Goal: Book appointment/travel/reservation

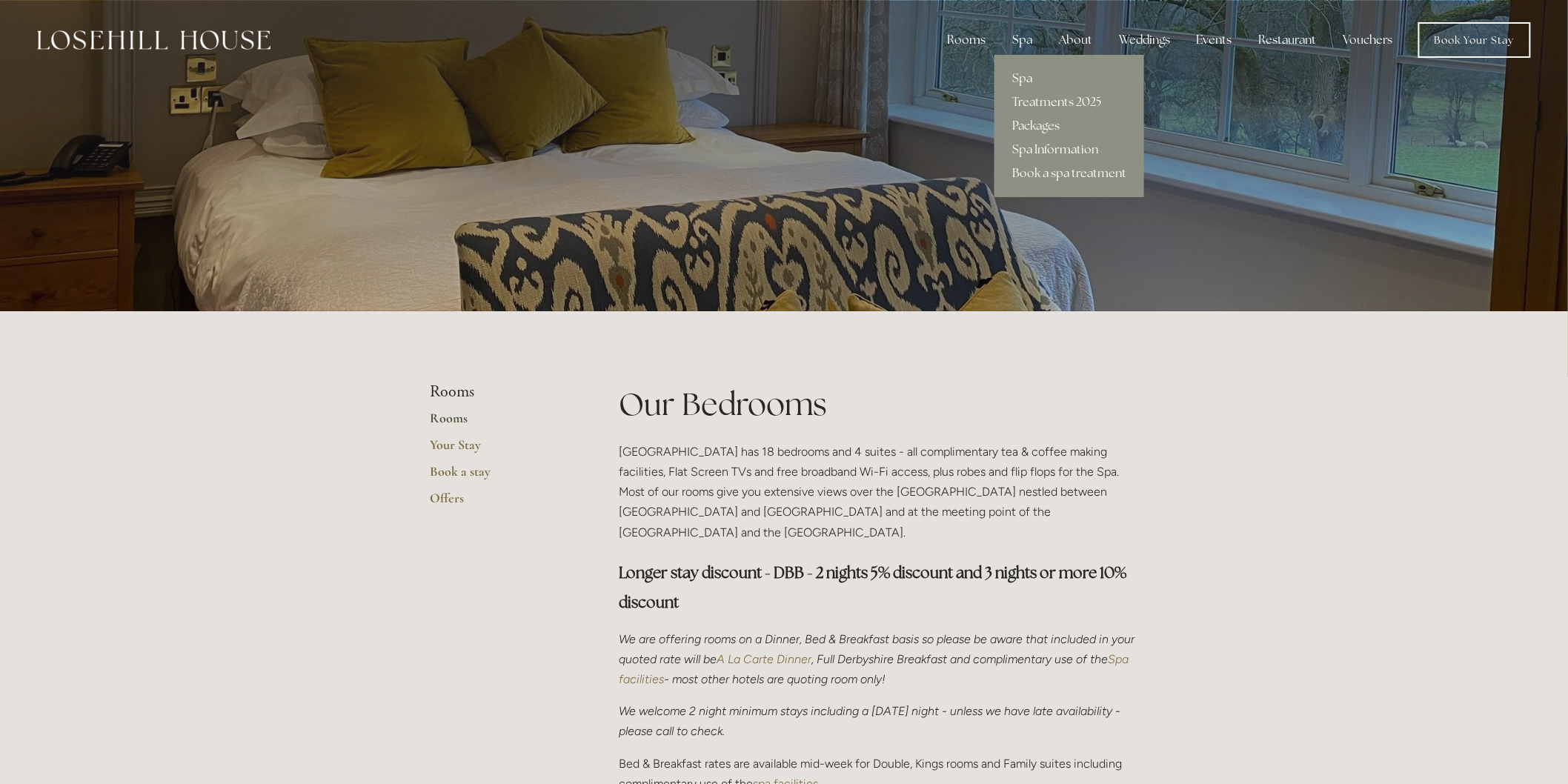
click at [1024, 43] on div "Spa" at bounding box center [1022, 40] width 44 height 29
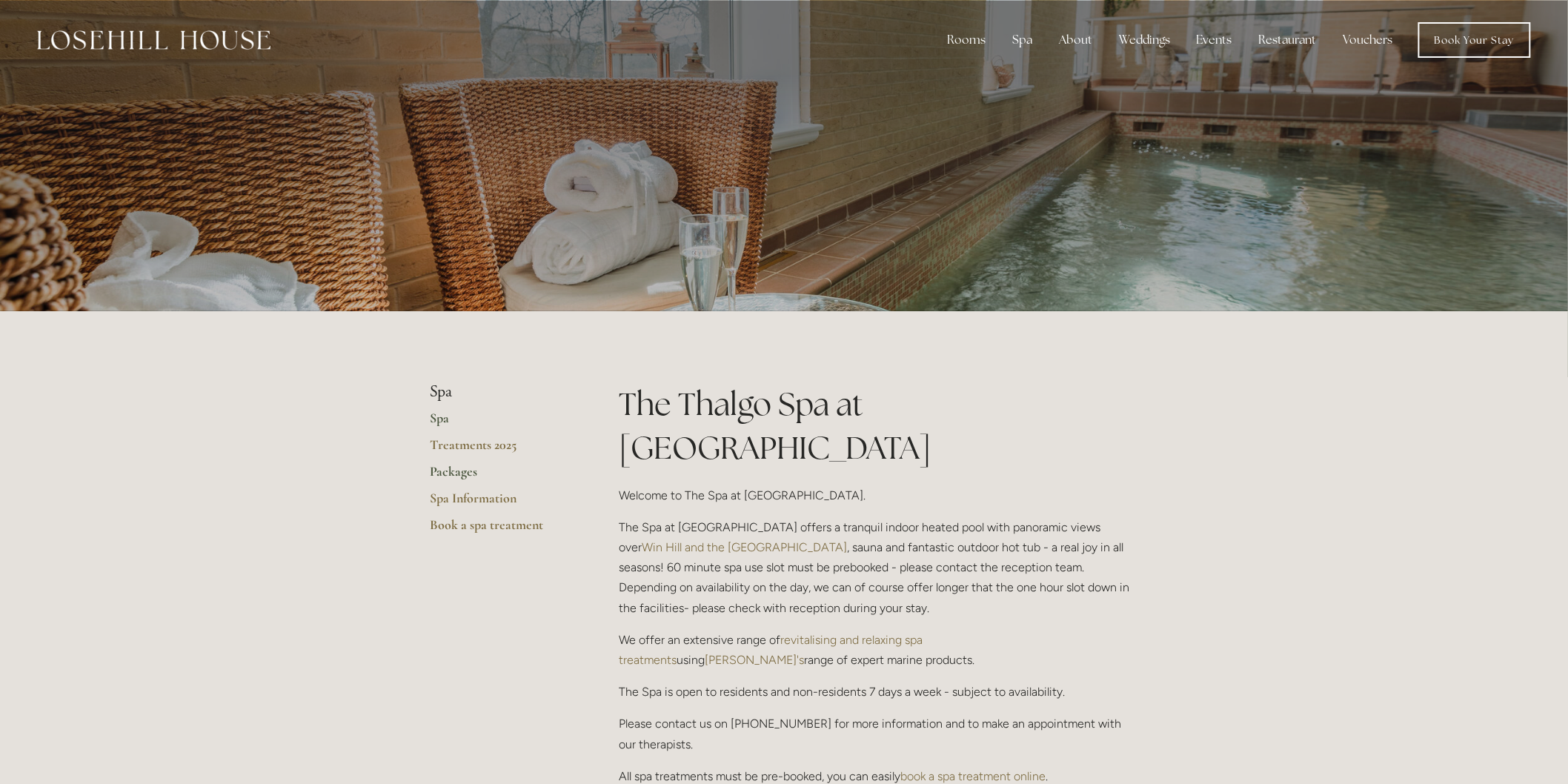
click at [461, 471] on link "Packages" at bounding box center [501, 476] width 142 height 27
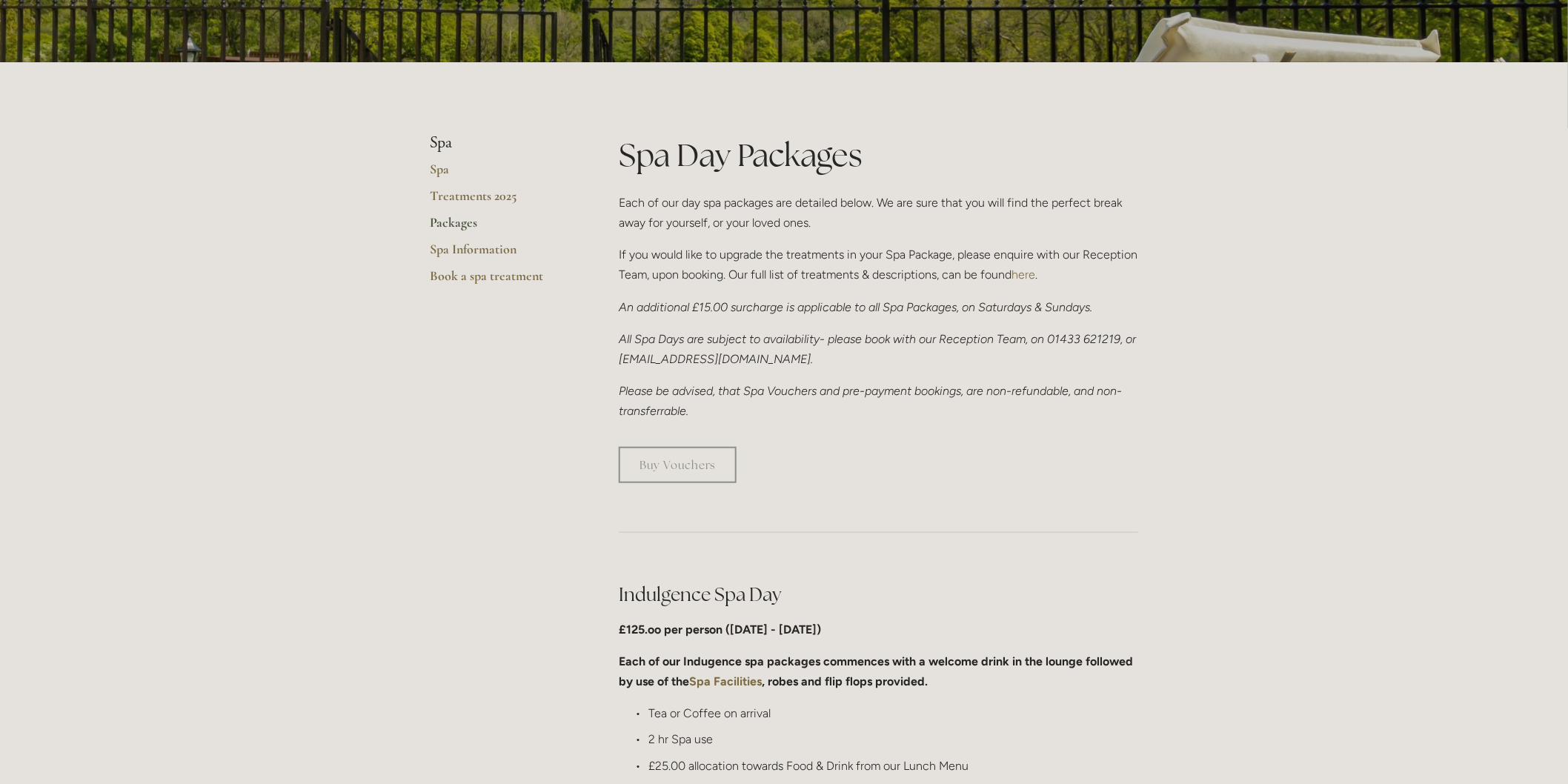
scroll to position [247, 0]
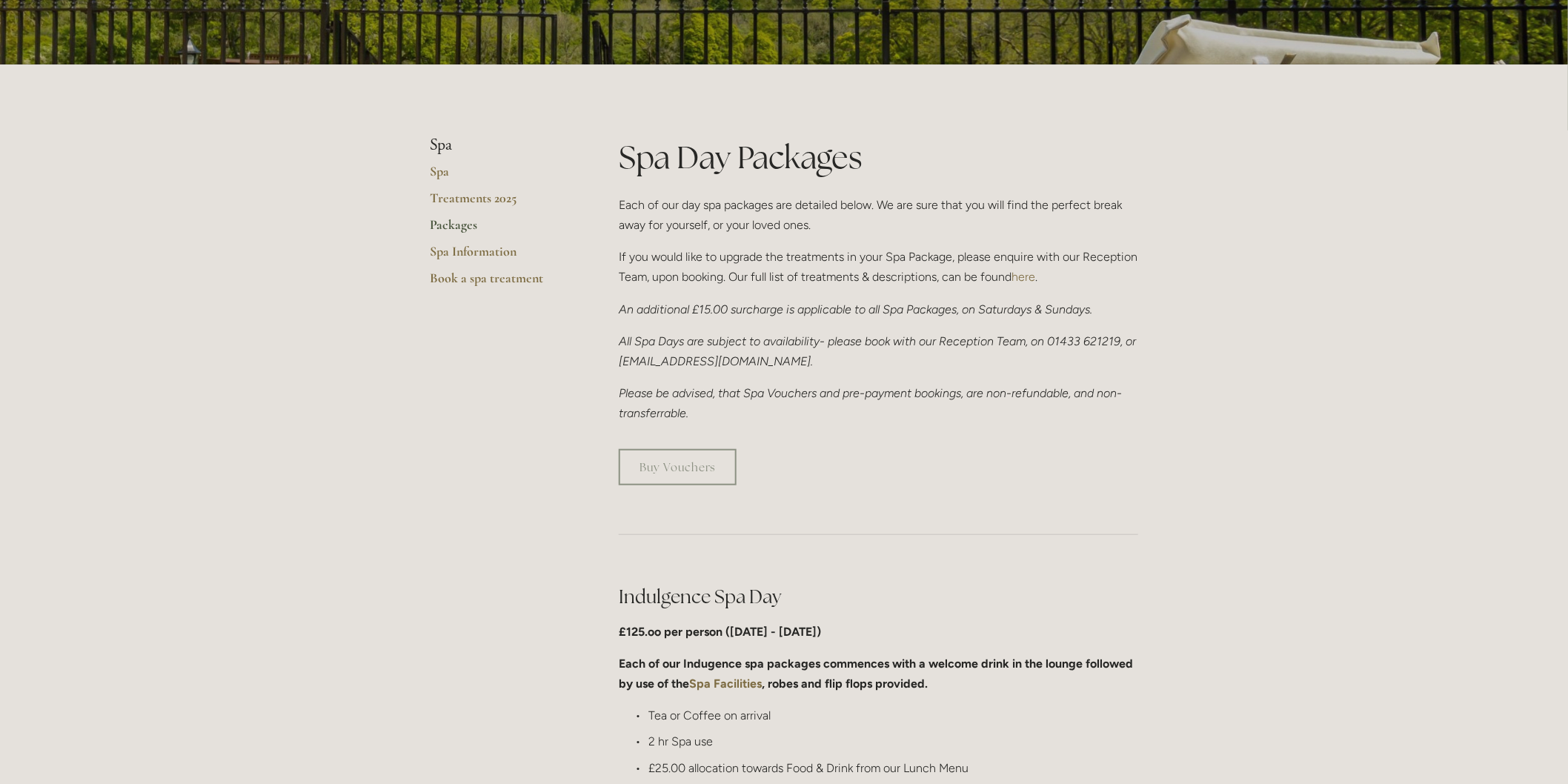
click at [460, 227] on link "Packages" at bounding box center [501, 230] width 142 height 27
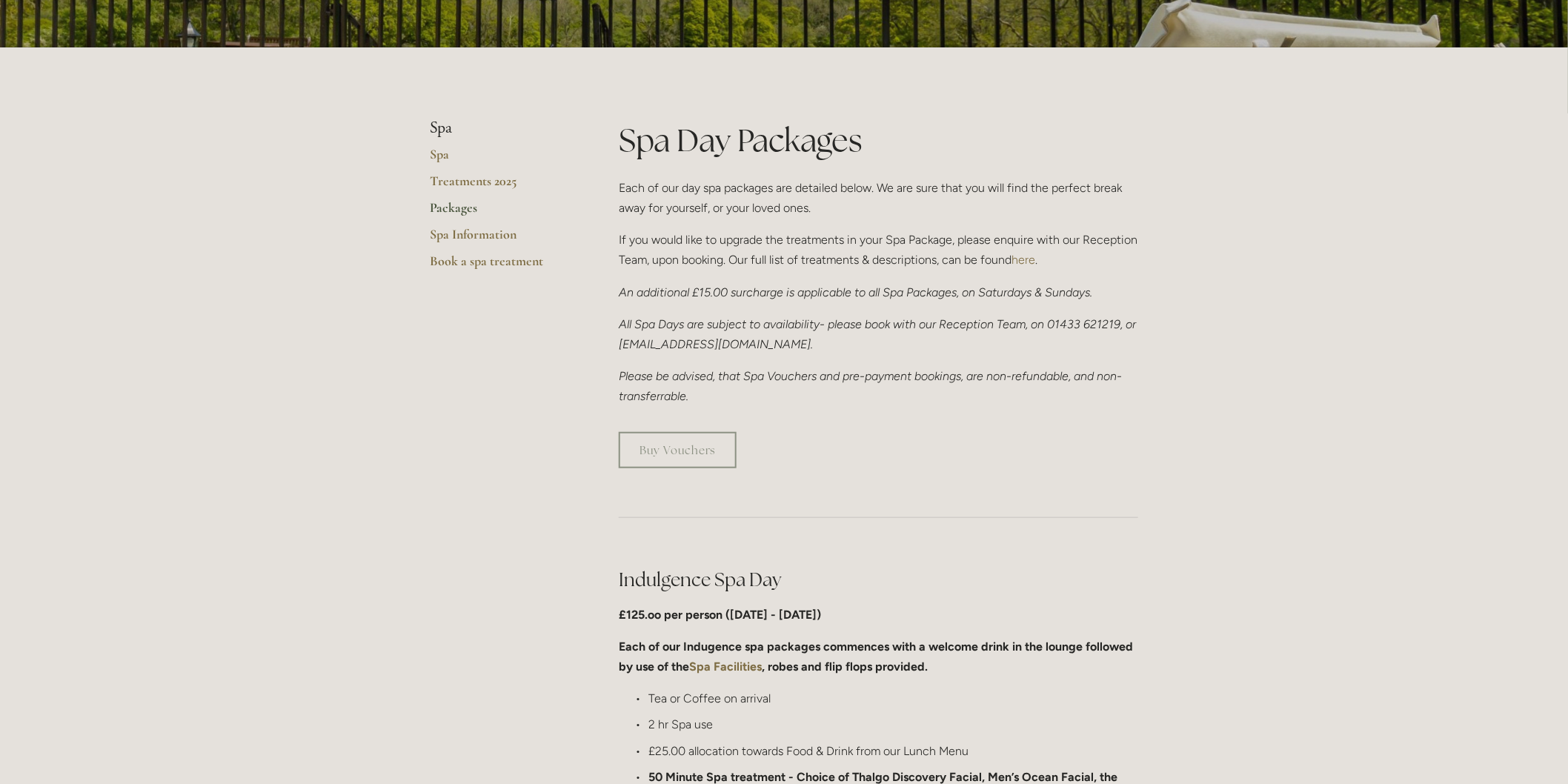
scroll to position [247, 0]
